Goal: Information Seeking & Learning: Get advice/opinions

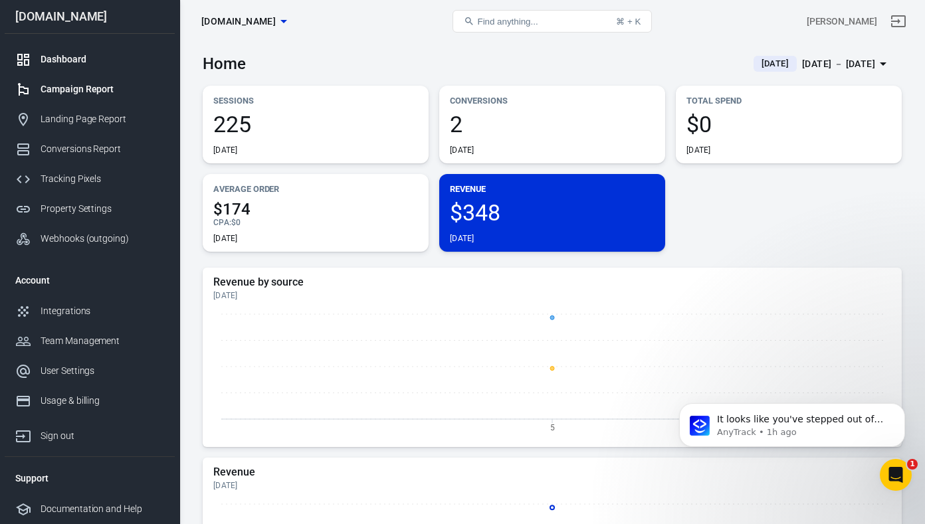
click at [75, 90] on div "Campaign Report" at bounding box center [103, 89] width 124 height 14
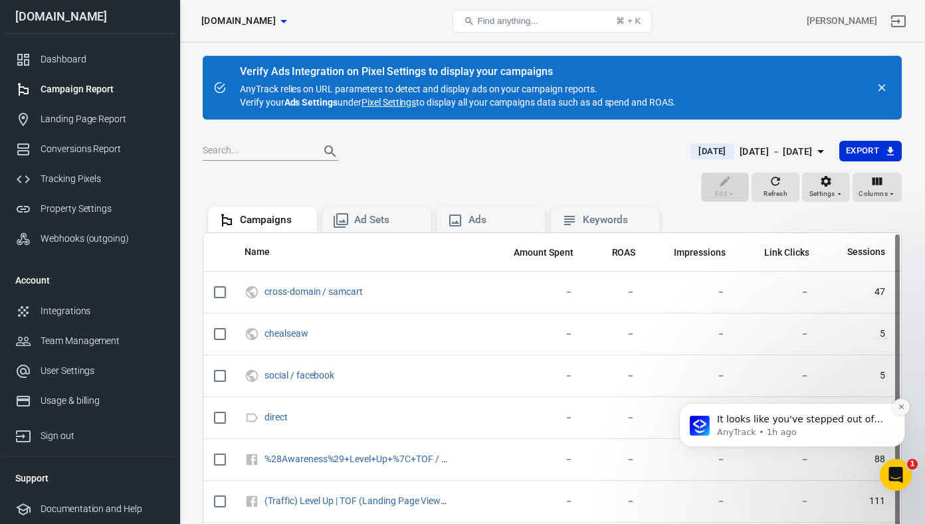
click at [900, 406] on icon "Dismiss notification" at bounding box center [900, 407] width 5 height 5
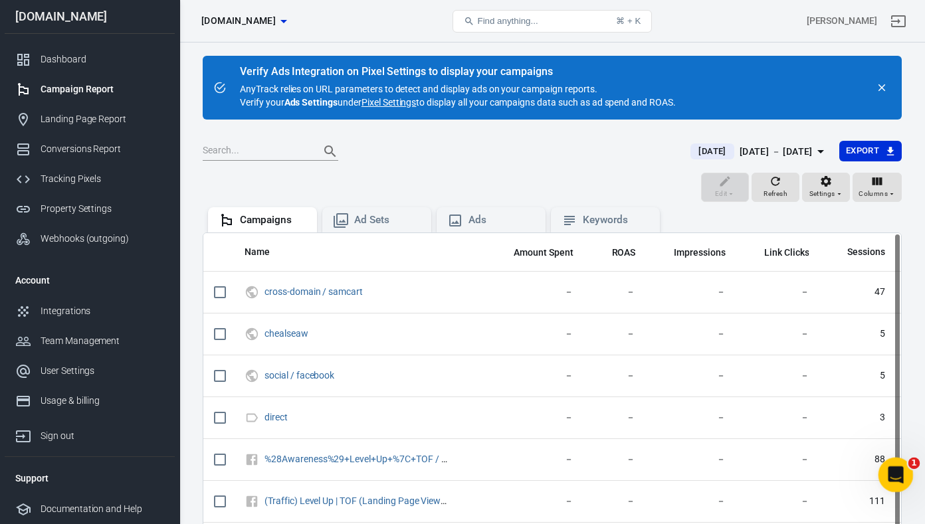
click at [905, 464] on div "Open Intercom Messenger" at bounding box center [894, 473] width 44 height 44
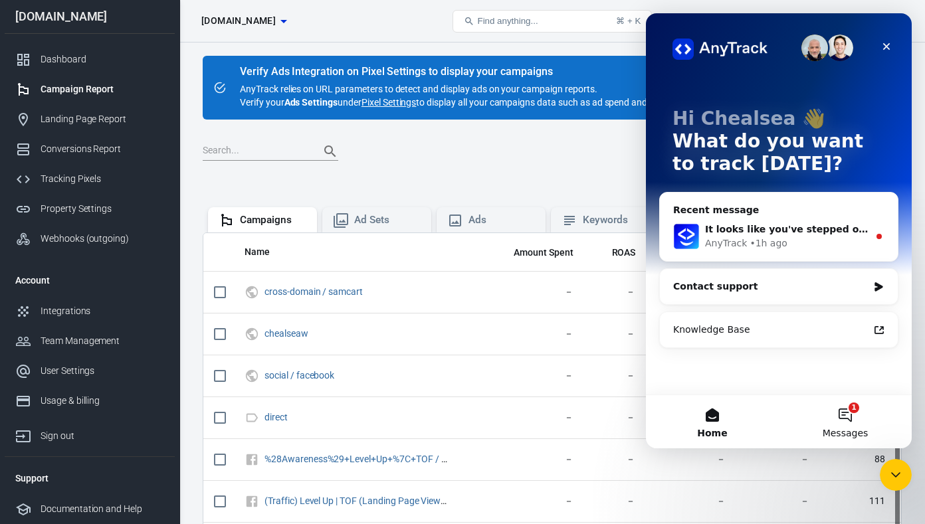
click at [849, 420] on button "1 Messages" at bounding box center [845, 421] width 133 height 53
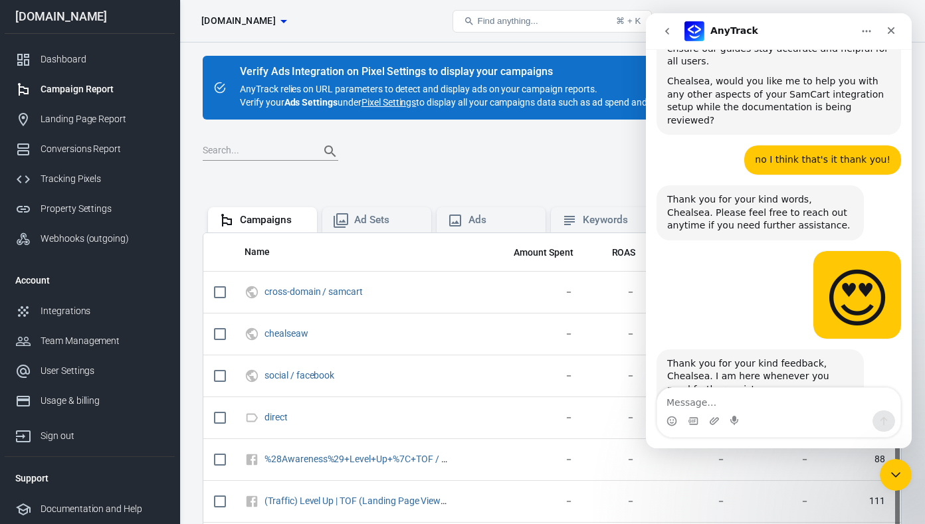
scroll to position [4979, 0]
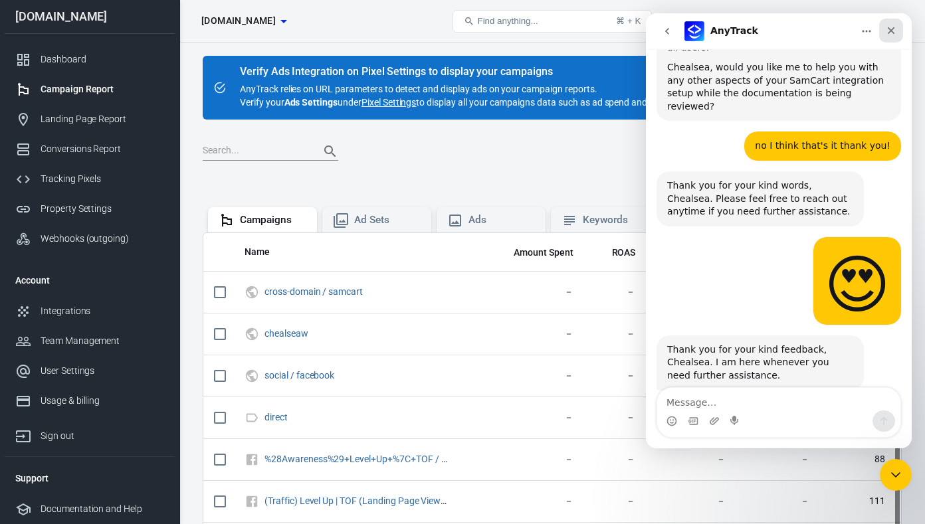
click at [887, 34] on icon "Close" at bounding box center [891, 30] width 11 height 11
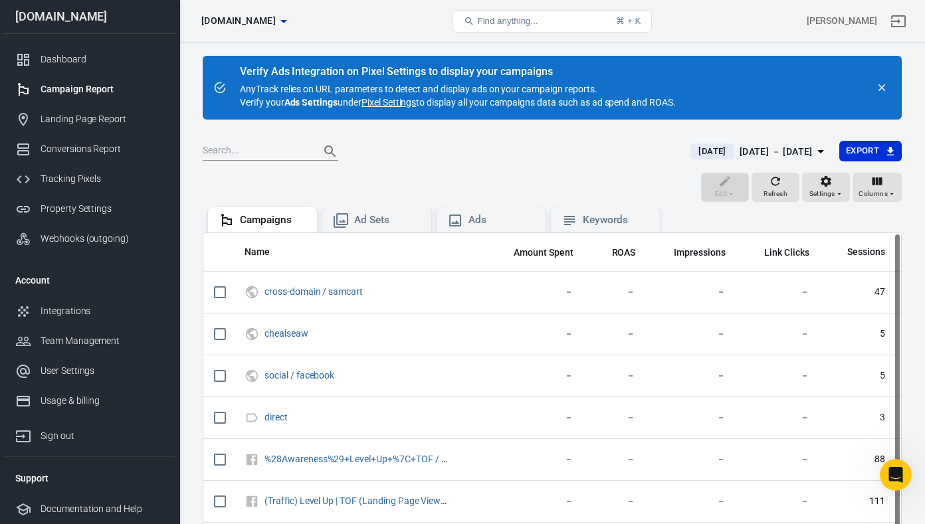
scroll to position [4957, 0]
click at [67, 371] on div "User Settings" at bounding box center [103, 371] width 124 height 14
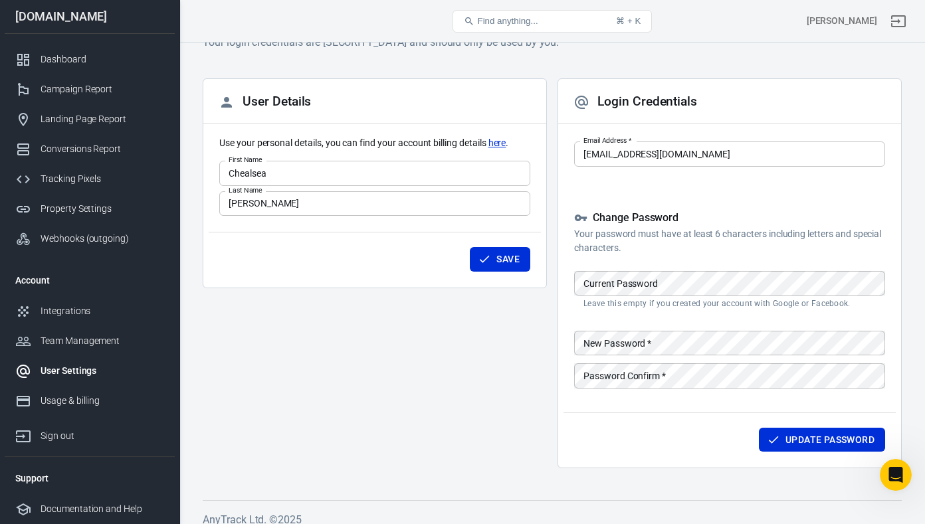
scroll to position [51, 0]
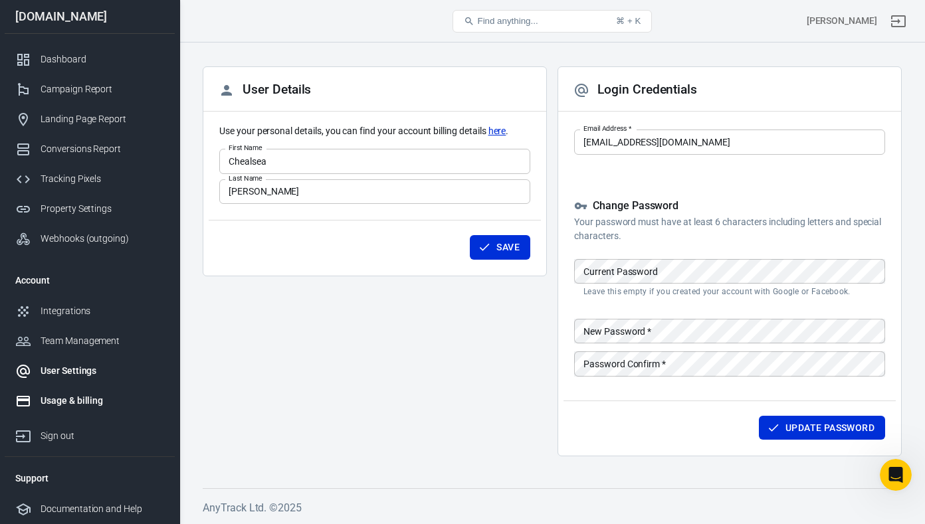
click at [68, 397] on div "Usage & billing" at bounding box center [103, 401] width 124 height 14
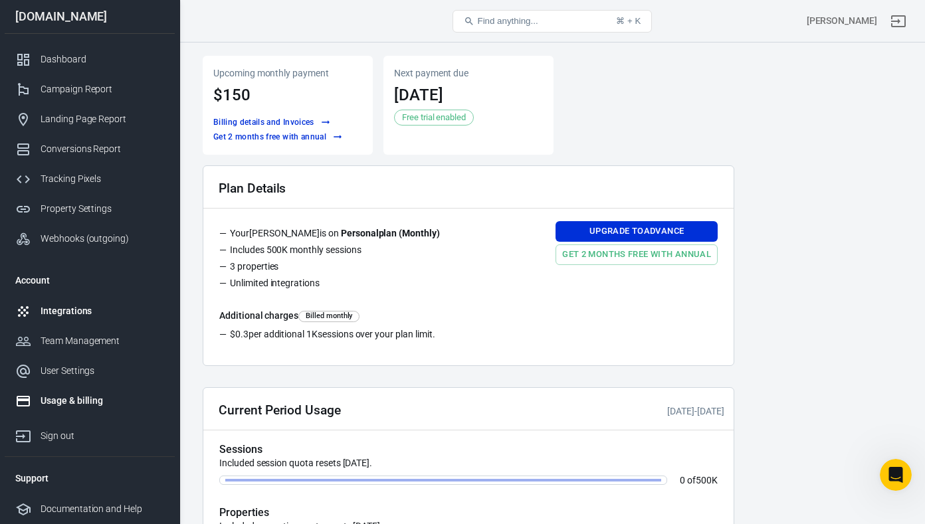
click at [68, 310] on div "Integrations" at bounding box center [103, 311] width 124 height 14
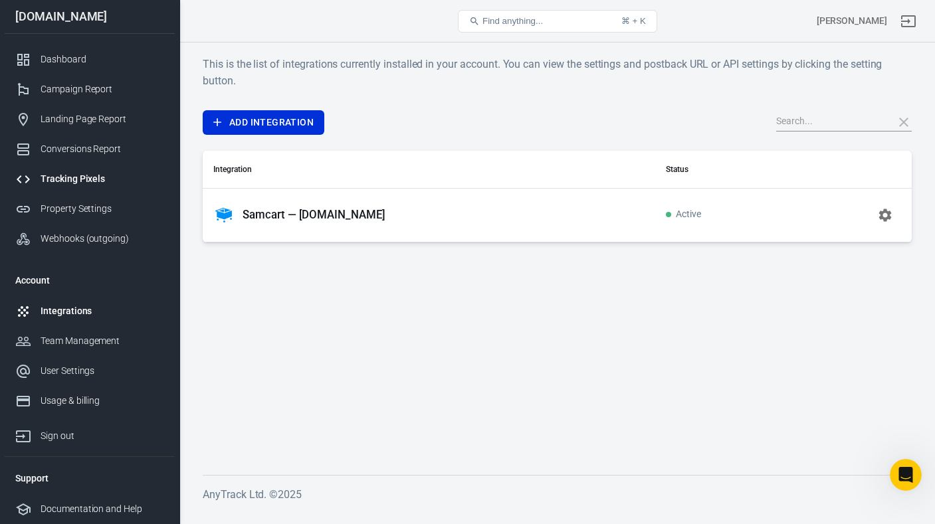
click at [87, 180] on div "Tracking Pixels" at bounding box center [103, 179] width 124 height 14
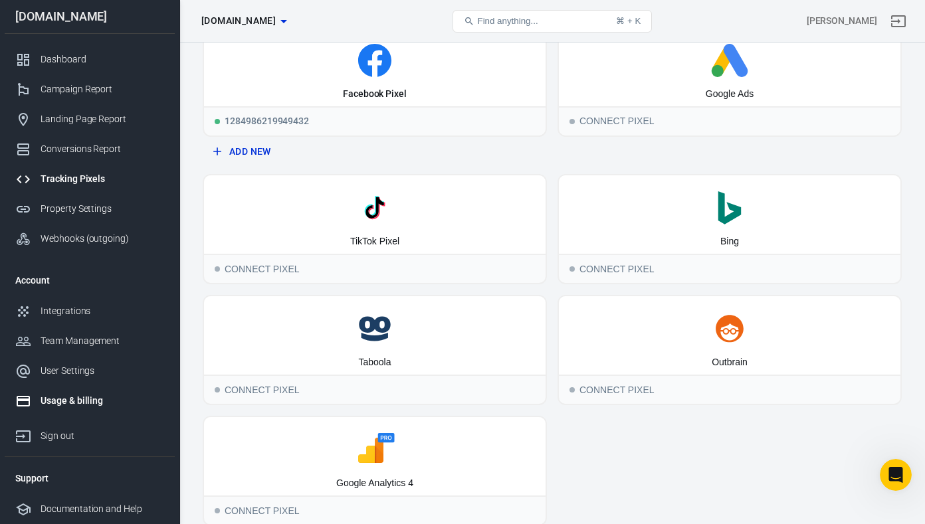
scroll to position [116, 0]
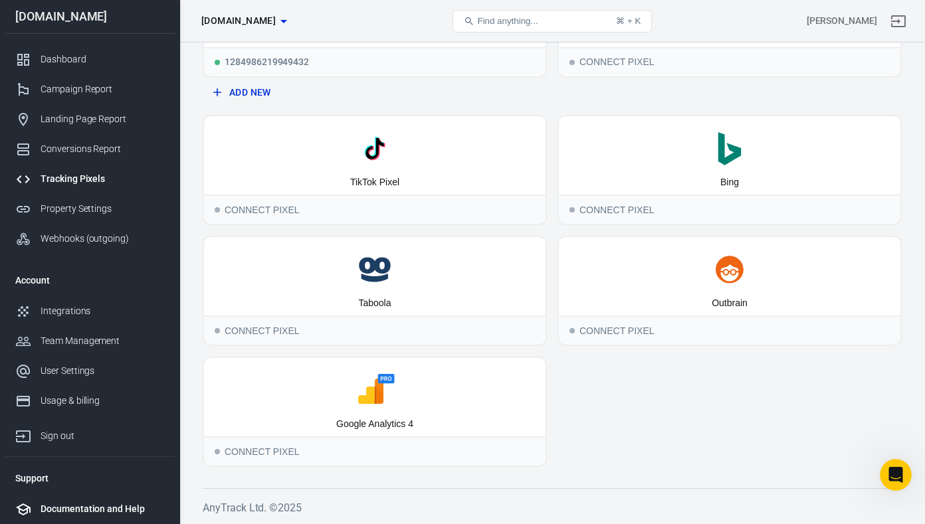
click at [77, 505] on div "Documentation and Help" at bounding box center [103, 509] width 124 height 14
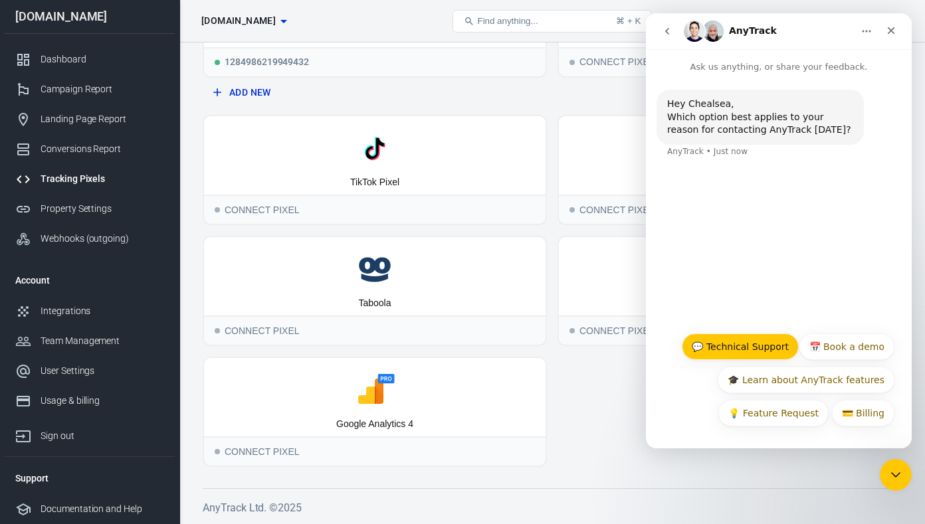
click at [751, 341] on button "💬 Technical Support" at bounding box center [740, 347] width 117 height 27
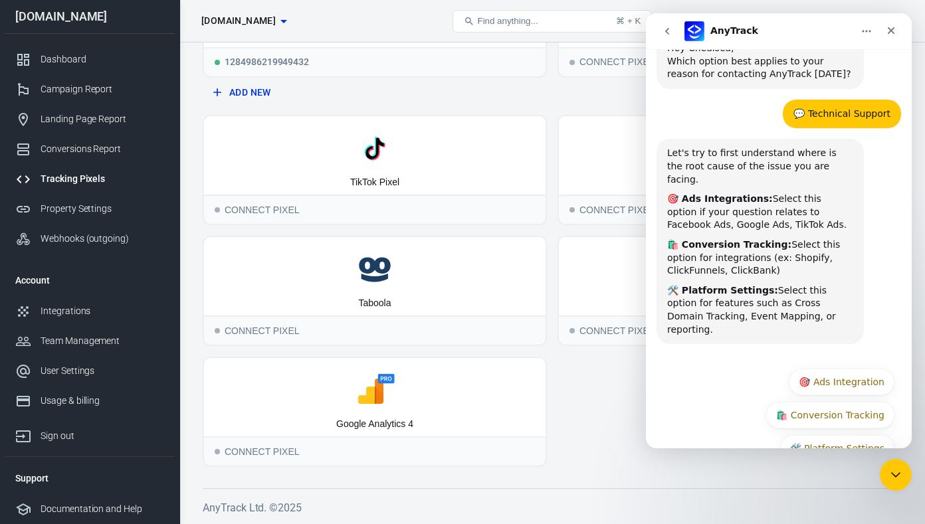
scroll to position [65, 0]
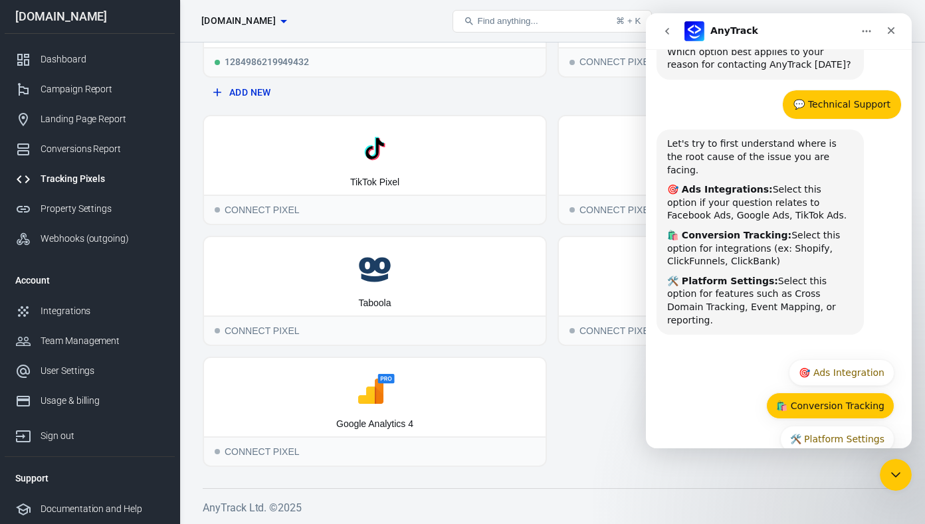
click at [788, 393] on button "🛍️ Conversion Tracking" at bounding box center [830, 406] width 128 height 27
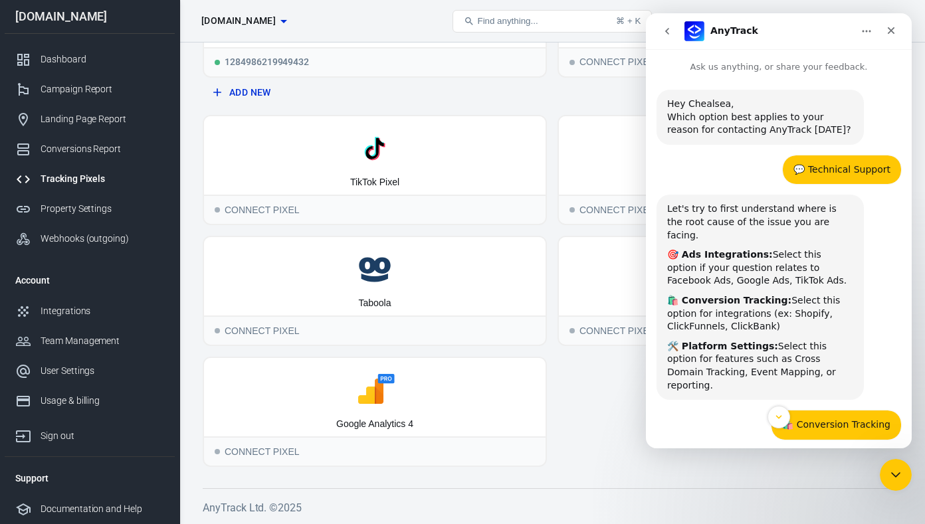
scroll to position [92, 0]
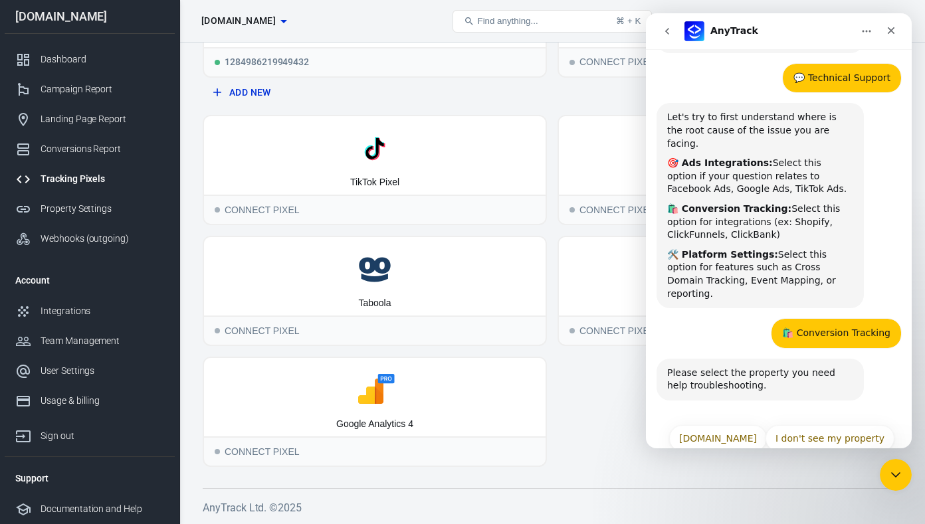
drag, startPoint x: 738, startPoint y: 143, endPoint x: 803, endPoint y: 94, distance: 81.2
click at [738, 142] on div "Let's try to first understand where is the root cause of the issue you are faci…" at bounding box center [760, 205] width 186 height 189
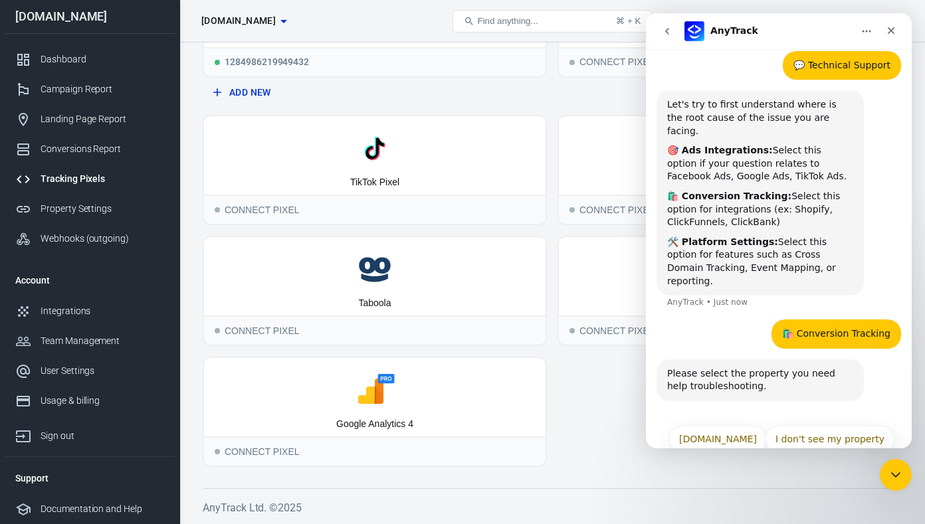
scroll to position [105, 0]
click at [891, 33] on icon "Close" at bounding box center [891, 30] width 11 height 11
